Goal: Task Accomplishment & Management: Use online tool/utility

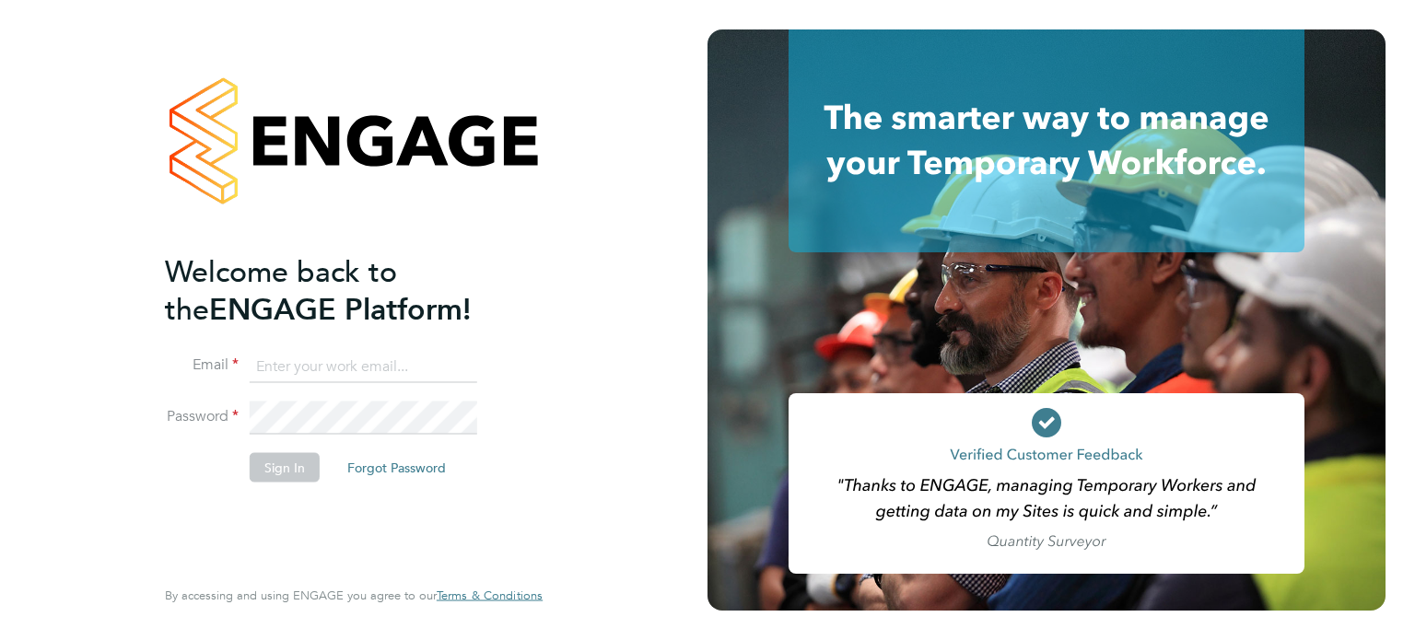
type input "[PERSON_NAME][EMAIL_ADDRESS][PERSON_NAME][DOMAIN_NAME]"
click at [280, 464] on button "Sign In" at bounding box center [285, 466] width 70 height 29
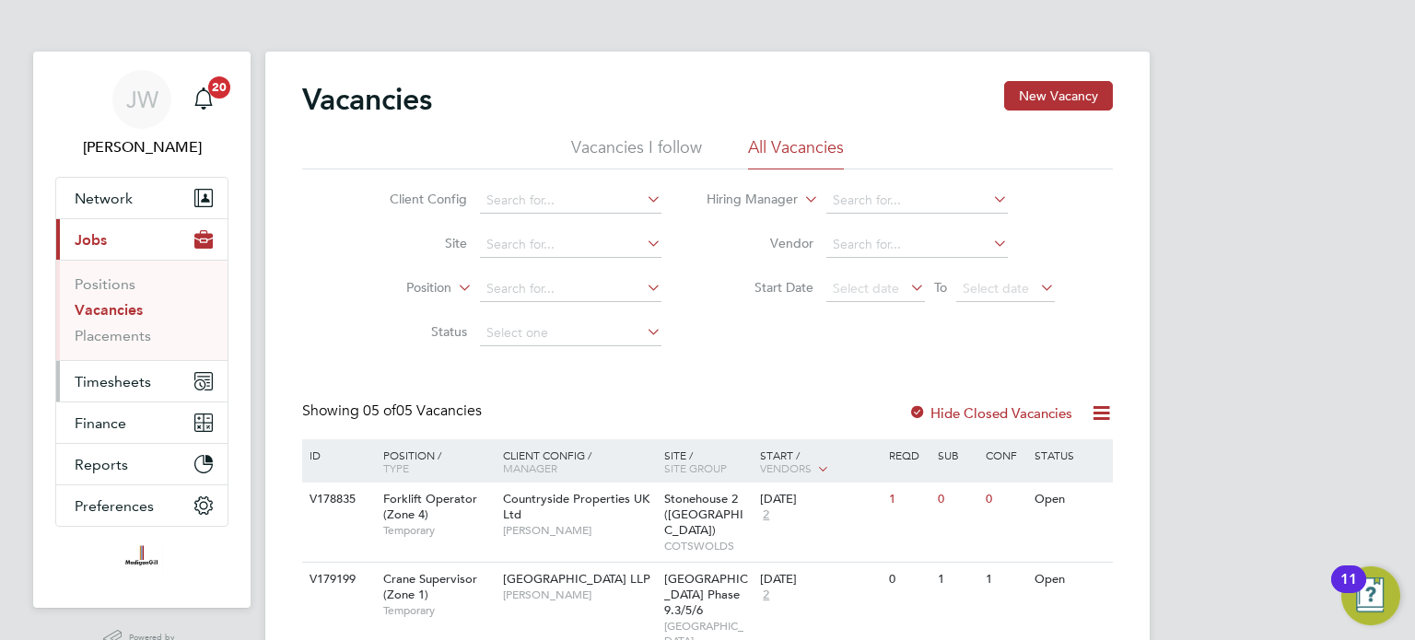
click at [119, 385] on span "Timesheets" at bounding box center [113, 382] width 76 height 18
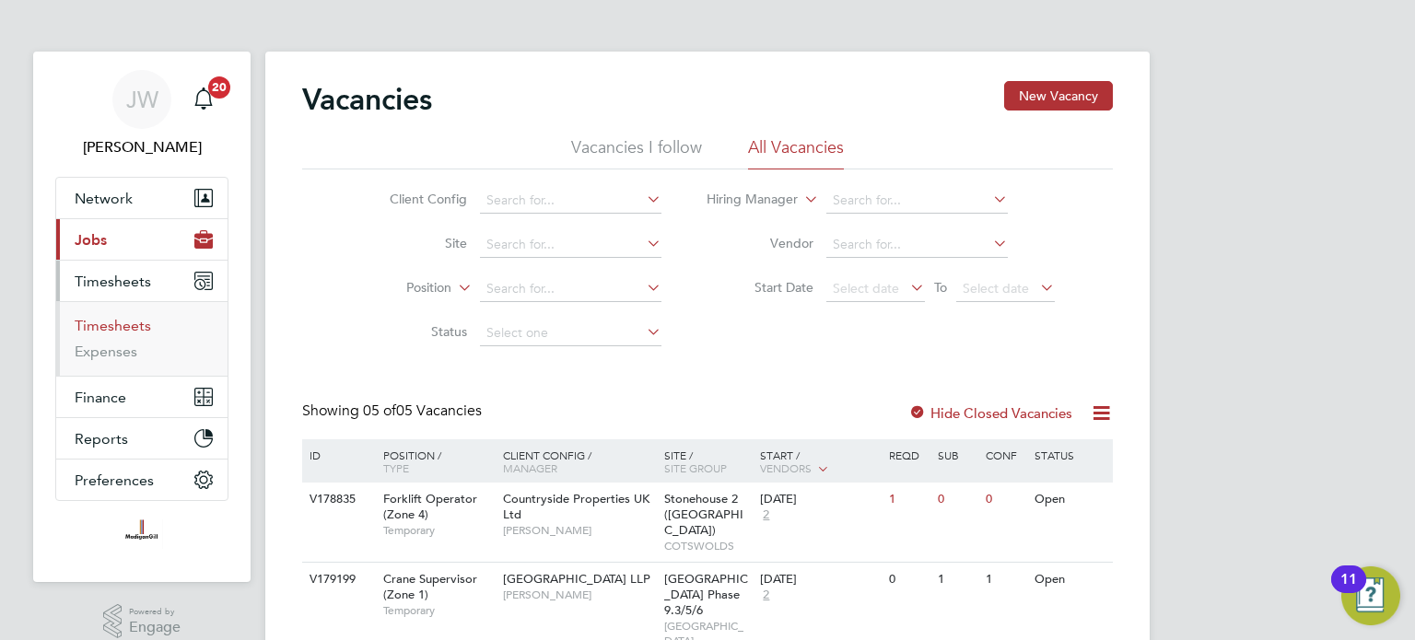
click at [118, 323] on link "Timesheets" at bounding box center [113, 326] width 76 height 18
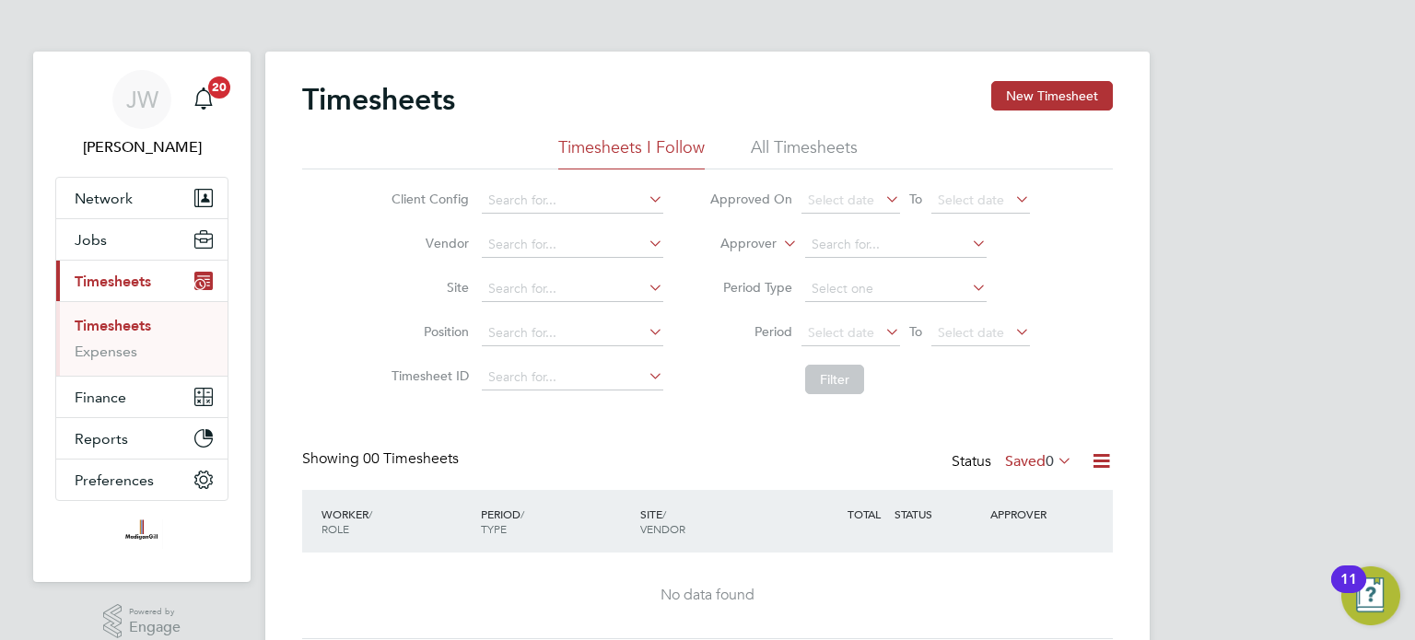
click at [1054, 463] on icon at bounding box center [1054, 461] width 0 height 26
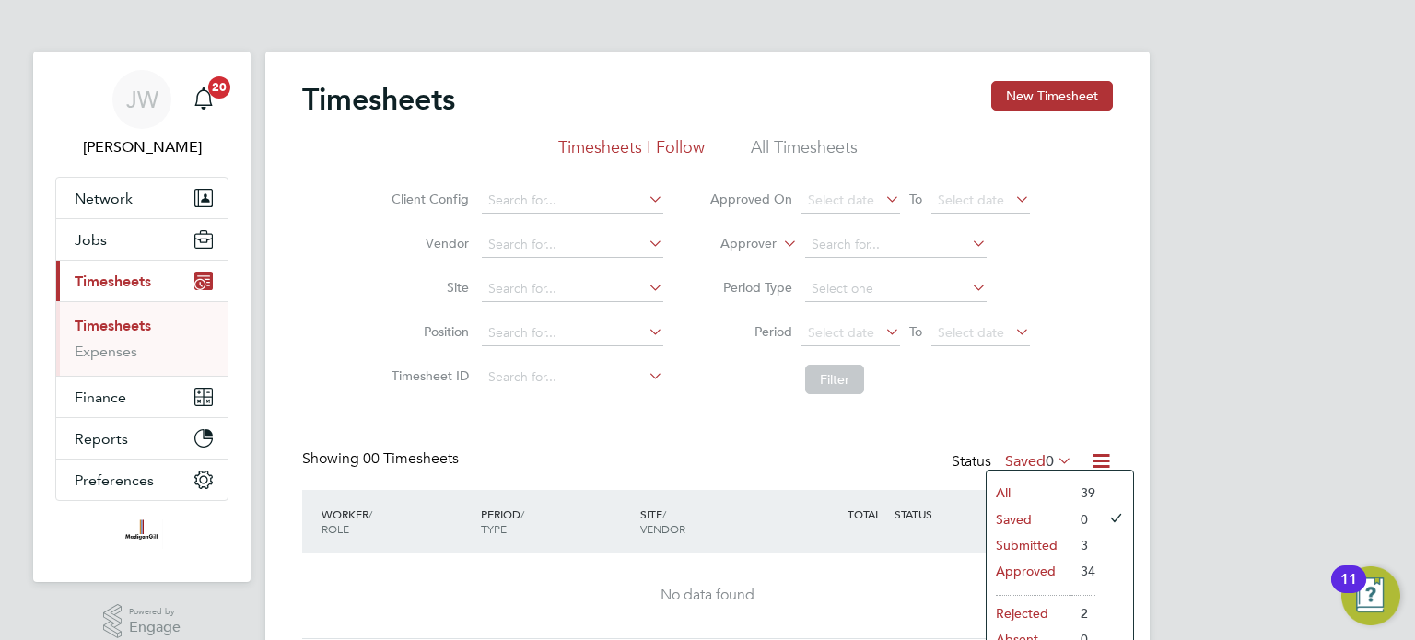
click at [1045, 544] on li "Submitted" at bounding box center [1029, 546] width 85 height 26
